Goal: Transaction & Acquisition: Download file/media

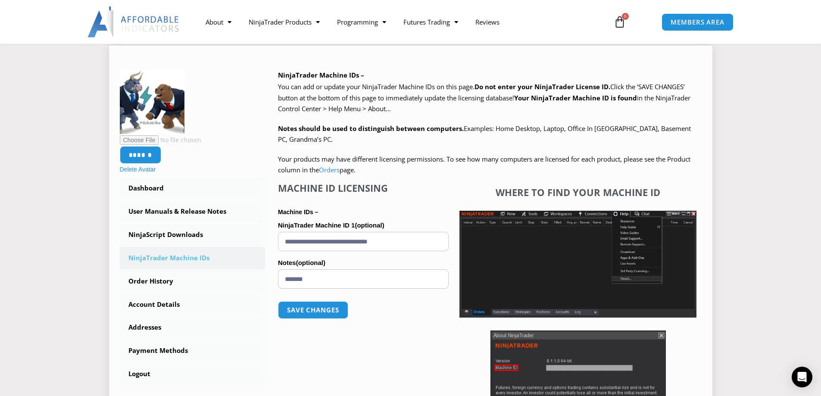
scroll to position [172, 0]
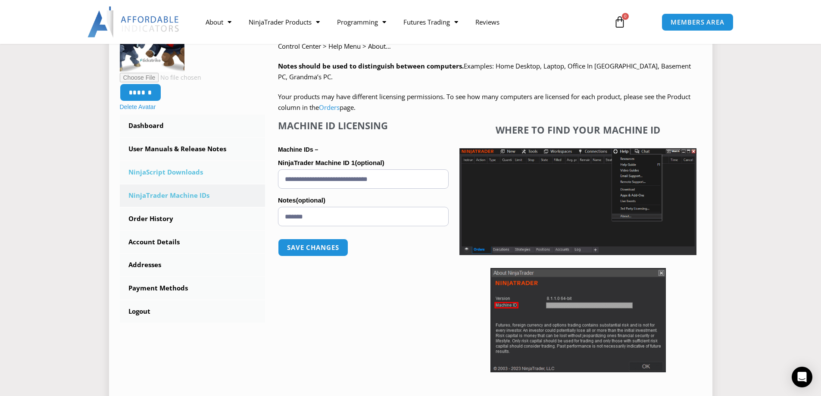
click at [174, 172] on link "NinjaScript Downloads" at bounding box center [193, 172] width 146 height 22
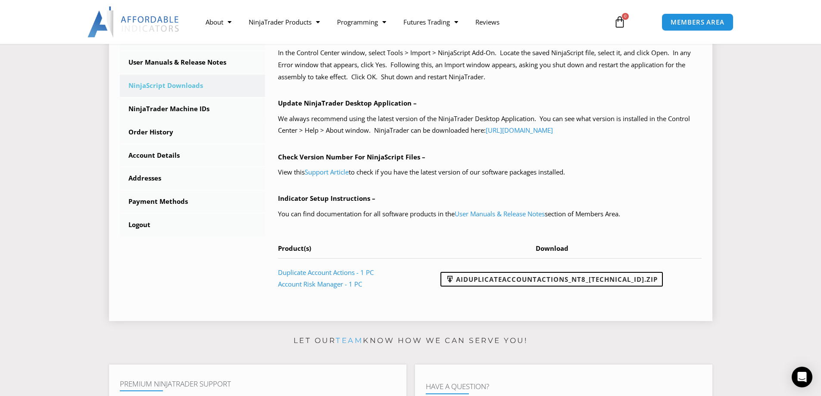
scroll to position [402, 0]
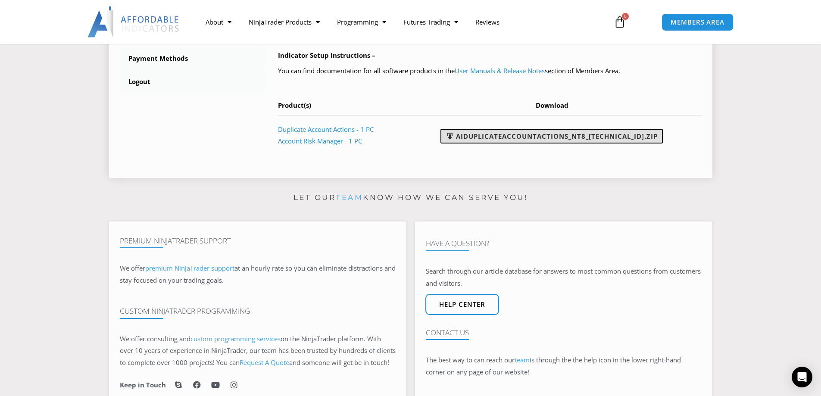
click at [638, 135] on link "AIDuplicateAccountActions_NT8_[TECHNICAL_ID].zip" at bounding box center [552, 136] width 222 height 15
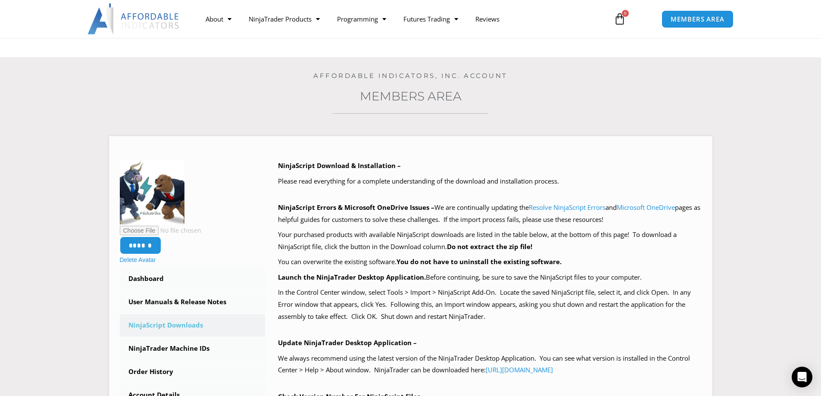
scroll to position [0, 0]
